Goal: Find specific page/section: Find specific page/section

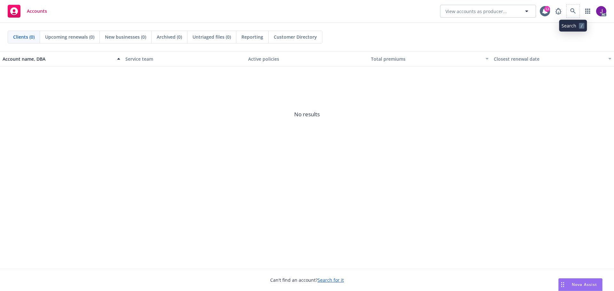
click at [578, 7] on span at bounding box center [573, 11] width 13 height 13
click at [572, 8] on icon at bounding box center [573, 11] width 6 height 6
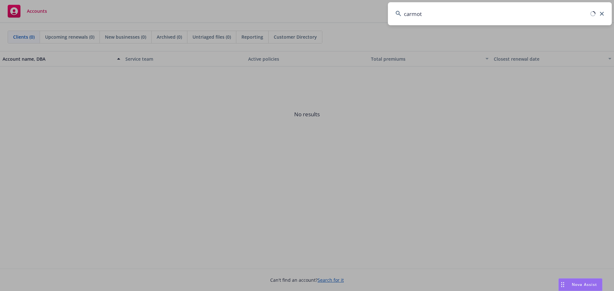
type input "carmot"
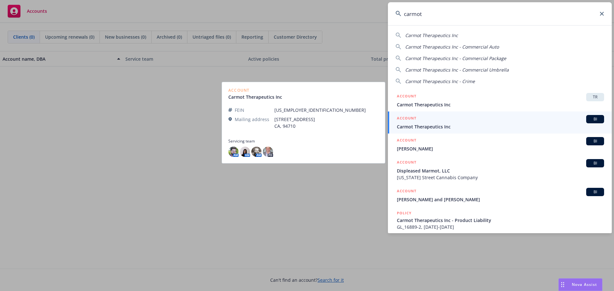
click at [431, 127] on span "Carmot Therapeutics Inc" at bounding box center [500, 126] width 207 height 7
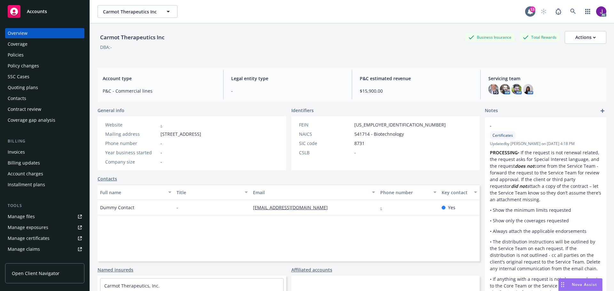
click at [21, 51] on div "Policies" at bounding box center [16, 55] width 16 height 10
